Goal: Task Accomplishment & Management: Manage account settings

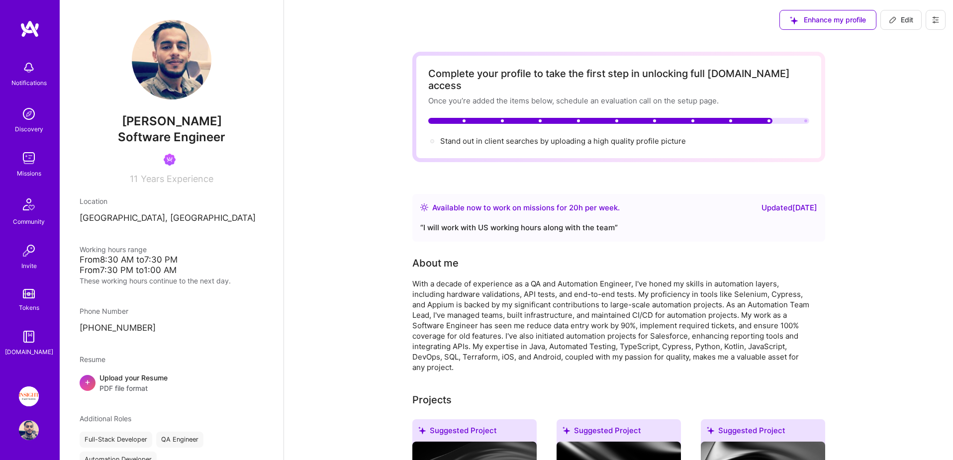
scroll to position [483, 0]
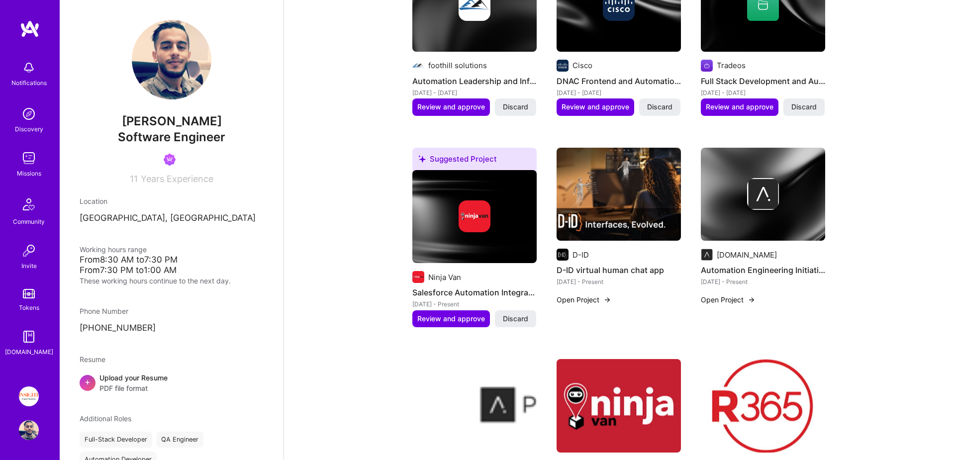
click at [30, 293] on img at bounding box center [29, 293] width 12 height 9
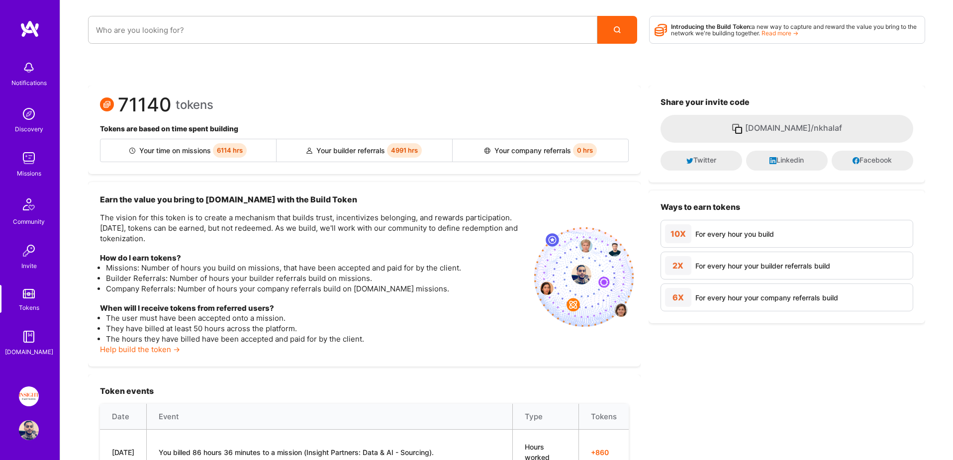
click at [28, 391] on img at bounding box center [29, 396] width 20 height 20
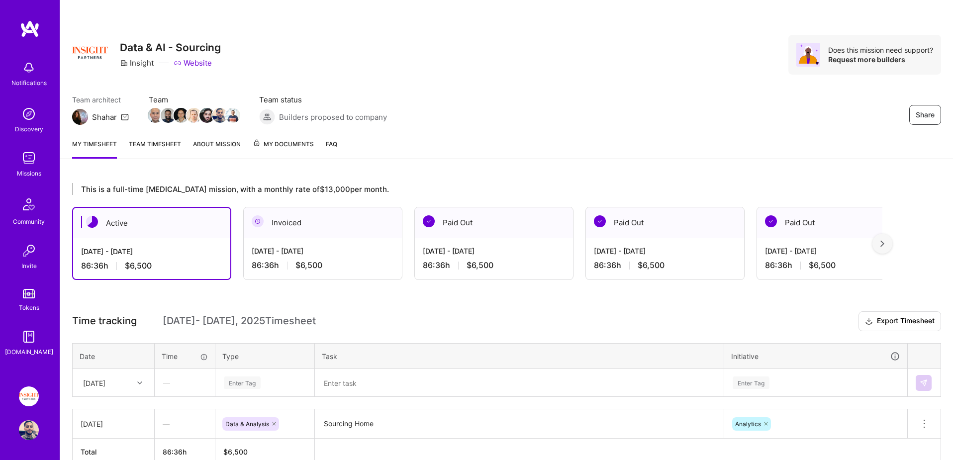
click at [296, 140] on span "My Documents" at bounding box center [283, 144] width 61 height 11
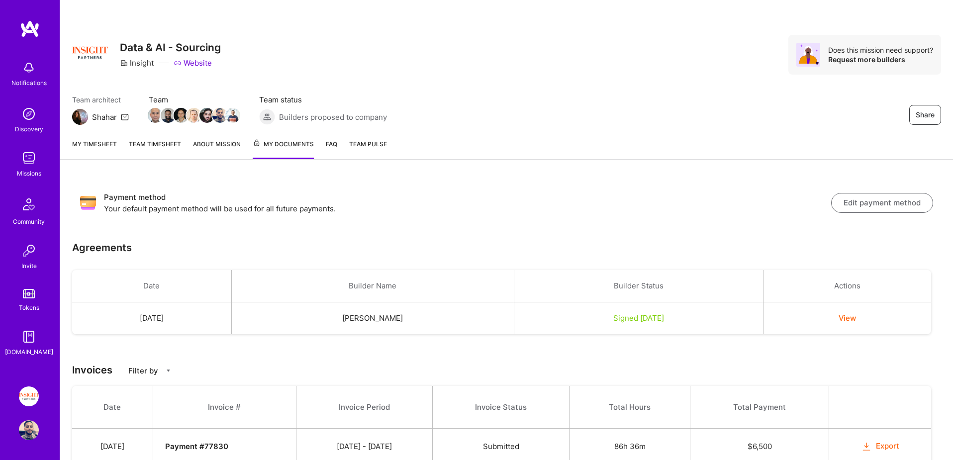
click at [29, 429] on img at bounding box center [29, 430] width 20 height 20
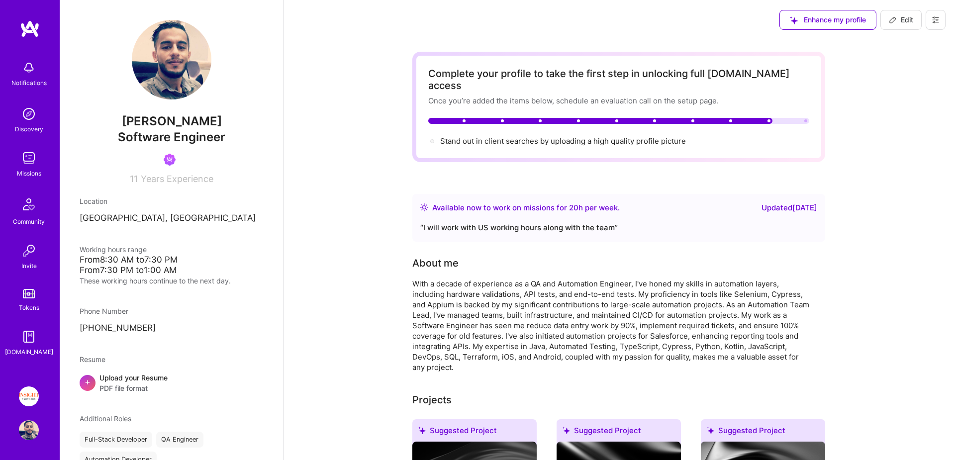
click at [940, 16] on button at bounding box center [935, 20] width 20 height 20
click at [899, 97] on button "Log Out" at bounding box center [908, 93] width 75 height 25
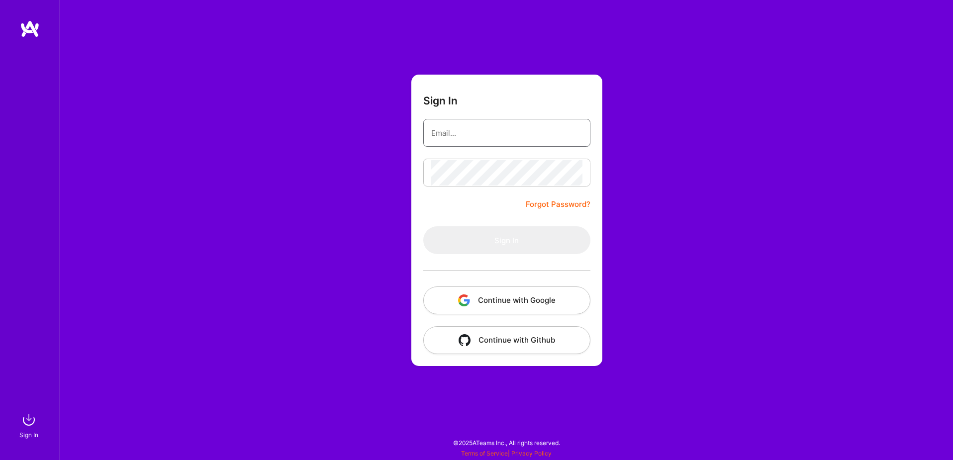
type input "[EMAIL_ADDRESS][DOMAIN_NAME]"
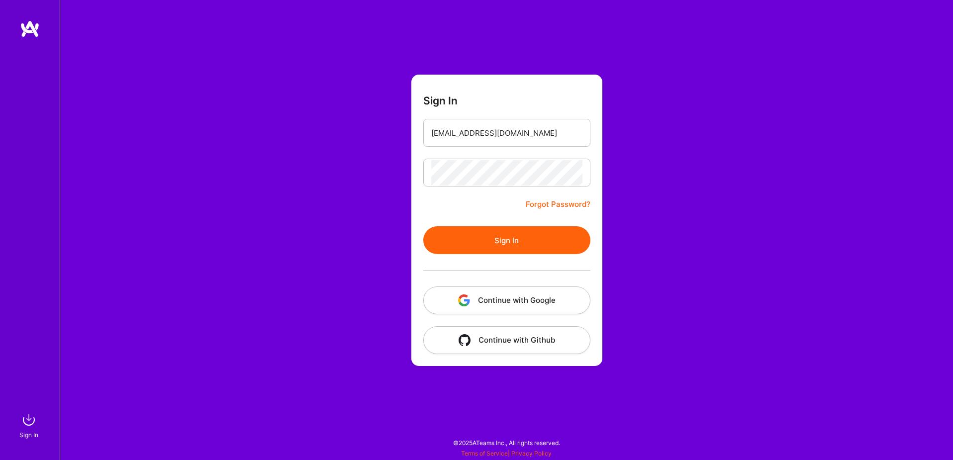
click at [498, 314] on form "Sign In [EMAIL_ADDRESS][DOMAIN_NAME] Forgot Password? Sign In Continue with Goo…" at bounding box center [506, 220] width 191 height 291
click at [503, 304] on button "Continue with Google" at bounding box center [506, 300] width 167 height 28
